Goal: Book appointment/travel/reservation

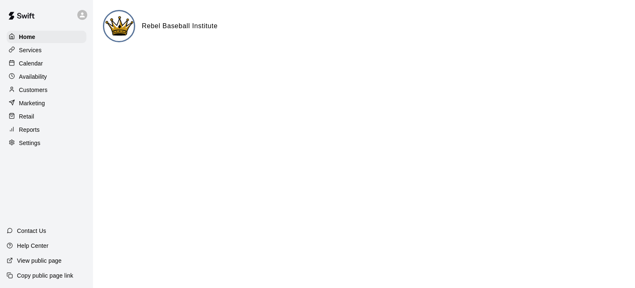
click at [25, 66] on p "Calendar" at bounding box center [31, 63] width 24 height 8
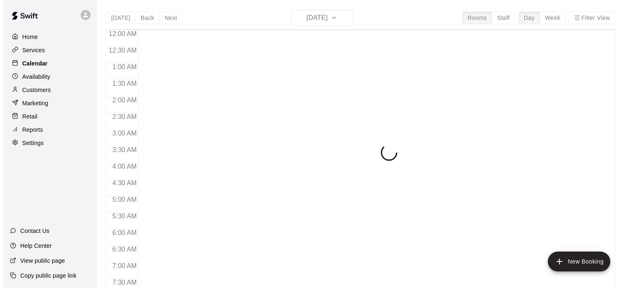
scroll to position [527, 0]
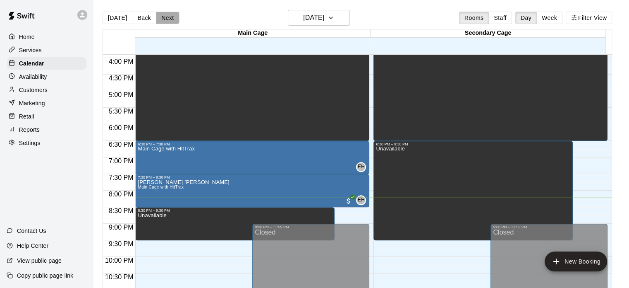
click at [161, 18] on button "Next" at bounding box center [167, 18] width 23 height 12
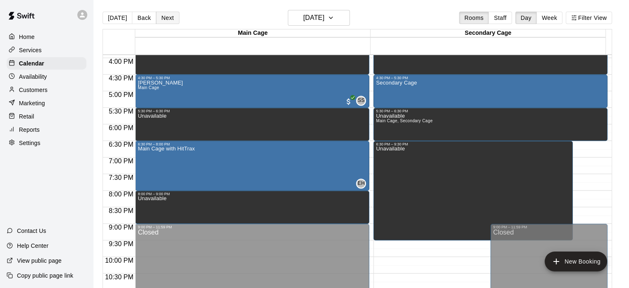
click at [161, 18] on button "Next" at bounding box center [167, 18] width 23 height 12
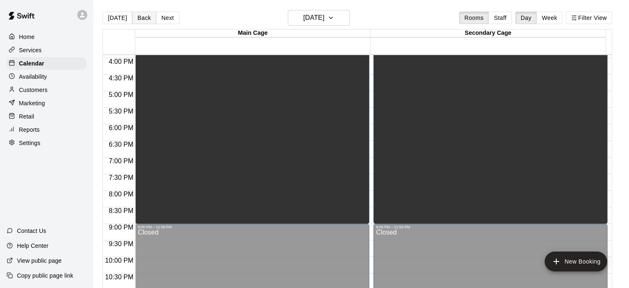
click at [136, 12] on button "Back" at bounding box center [144, 18] width 24 height 12
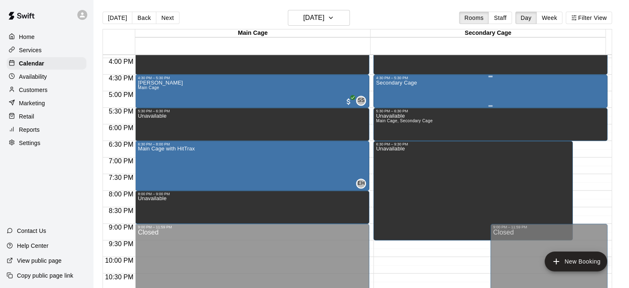
click at [452, 81] on div "Secondary Cage" at bounding box center [490, 224] width 229 height 288
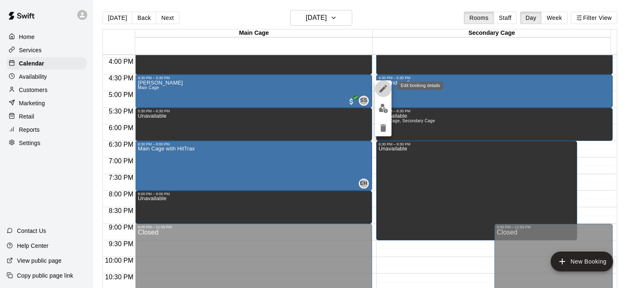
click at [384, 84] on icon "edit" at bounding box center [384, 89] width 10 height 10
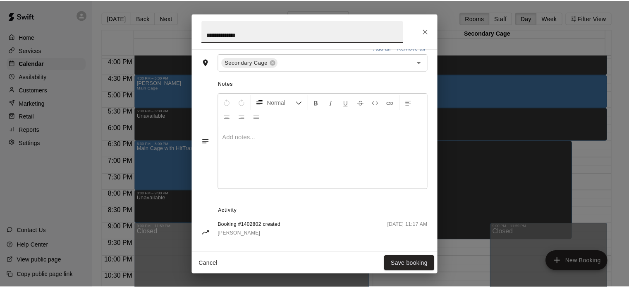
scroll to position [213, 0]
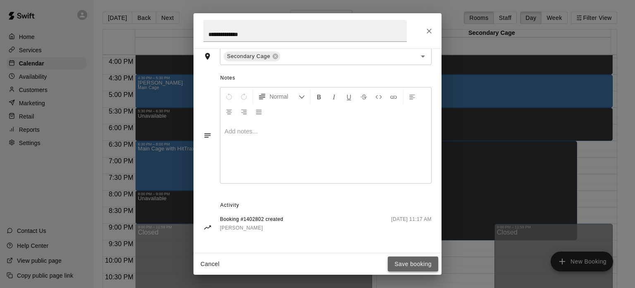
click at [419, 259] on button "Save booking" at bounding box center [413, 263] width 50 height 15
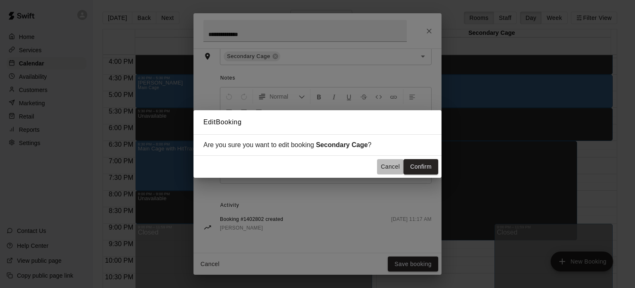
click at [392, 170] on button "Cancel" at bounding box center [390, 166] width 26 height 15
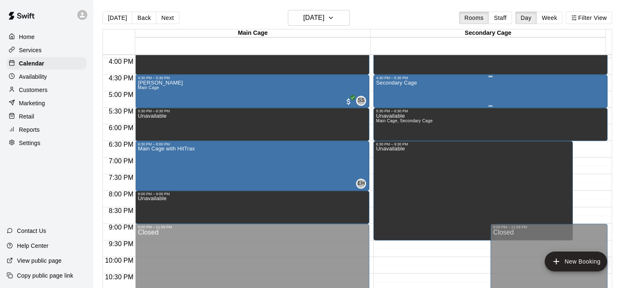
click at [459, 96] on div "Secondary Cage" at bounding box center [490, 224] width 229 height 288
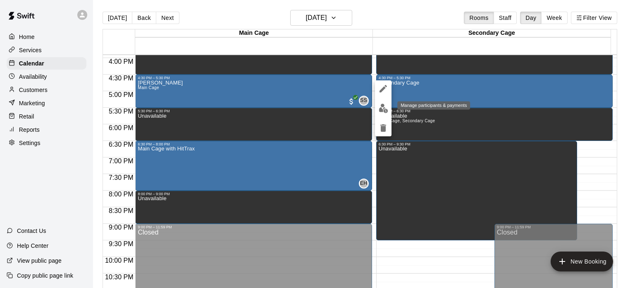
click at [384, 108] on img "edit" at bounding box center [384, 108] width 10 height 10
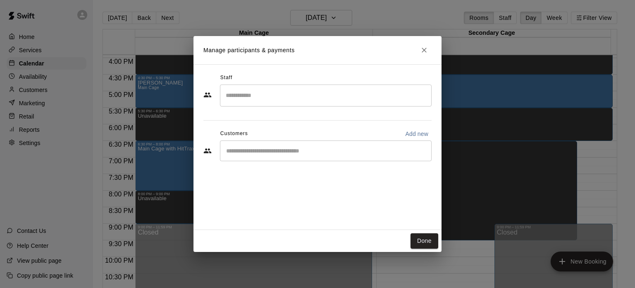
click at [357, 95] on input "Search staff" at bounding box center [326, 95] width 204 height 14
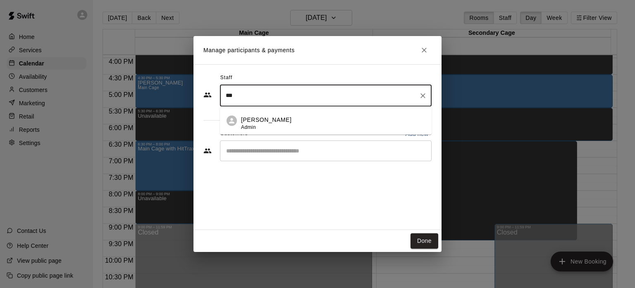
click at [340, 120] on div "[PERSON_NAME] Admin" at bounding box center [333, 123] width 184 height 16
click at [300, 156] on div "​" at bounding box center [326, 150] width 212 height 21
type input "***"
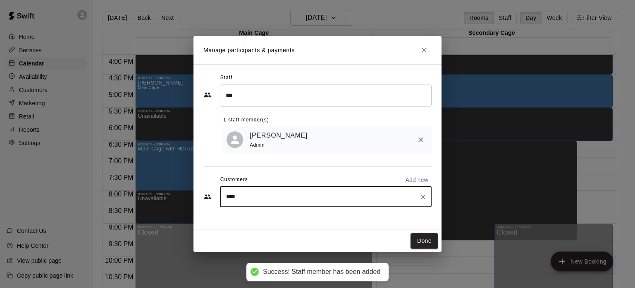
type input "*****"
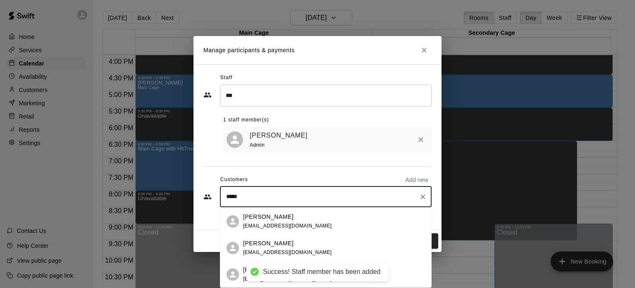
click at [300, 222] on div "[PERSON_NAME] [EMAIL_ADDRESS][DOMAIN_NAME]" at bounding box center [287, 221] width 89 height 18
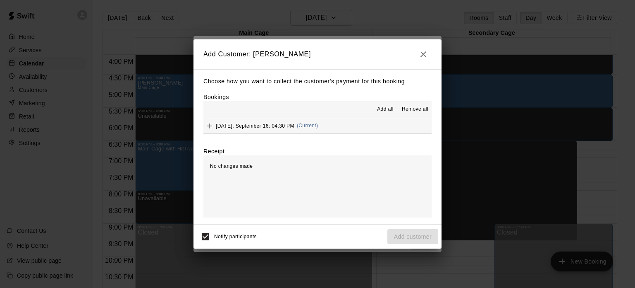
click at [384, 111] on span "Add all" at bounding box center [385, 109] width 17 height 8
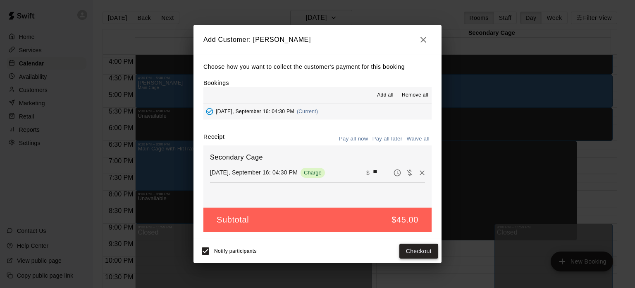
click at [414, 251] on button "Checkout" at bounding box center [419, 250] width 39 height 15
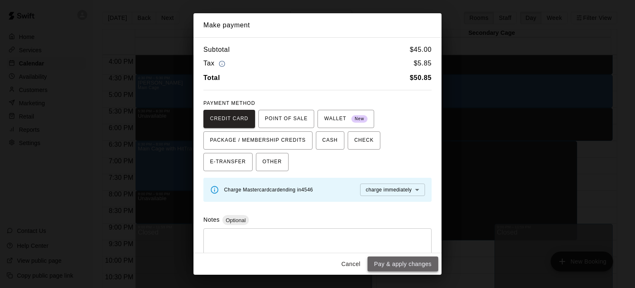
click at [405, 266] on button "Pay & apply changes" at bounding box center [403, 263] width 71 height 15
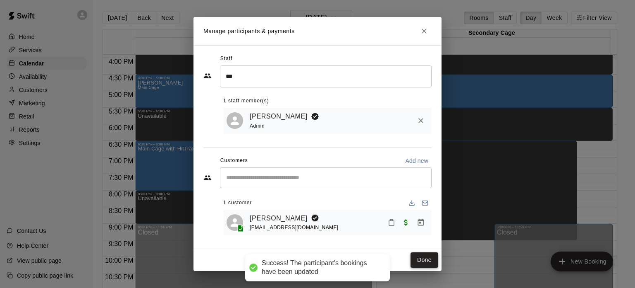
click at [422, 256] on button "Done" at bounding box center [425, 259] width 28 height 15
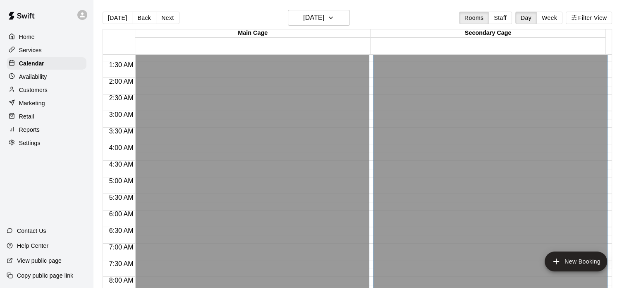
scroll to position [0, 0]
